Goal: Complete application form: Complete application form

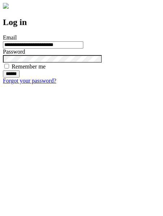
type input "**********"
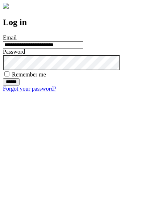
click at [20, 86] on input "******" at bounding box center [11, 81] width 17 height 7
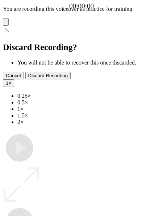
type input "**********"
